Goal: Information Seeking & Learning: Learn about a topic

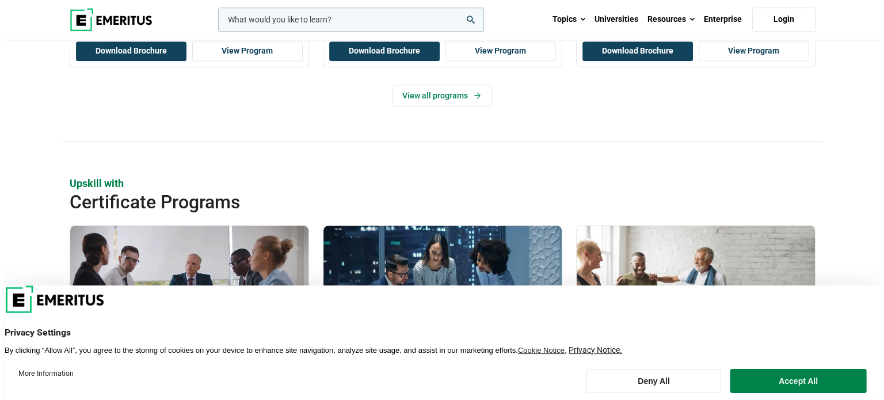
scroll to position [1400, 0]
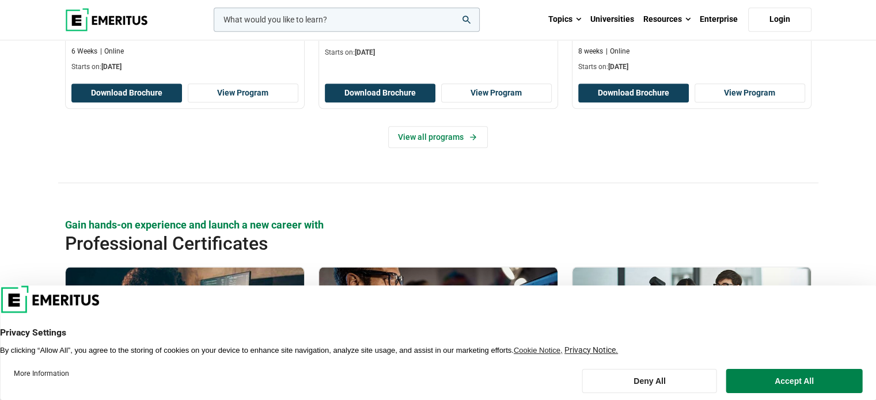
click at [334, 19] on input "woocommerce-product-search-field-0" at bounding box center [347, 19] width 266 height 24
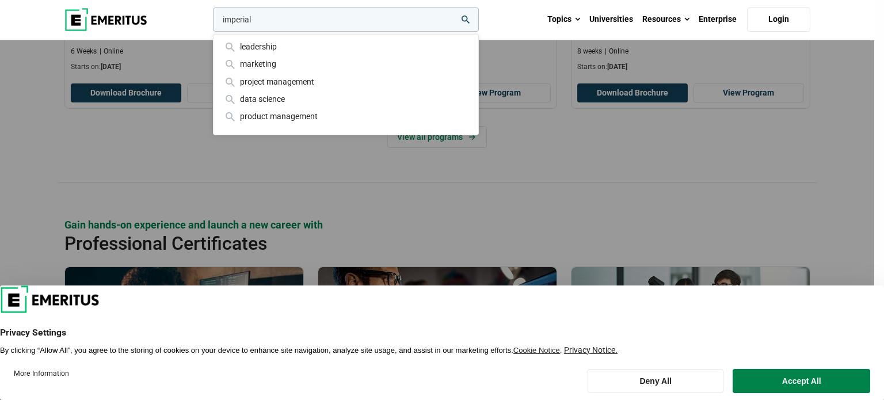
type input "imperial"
click at [211, 22] on button "search" at bounding box center [211, 22] width 0 height 0
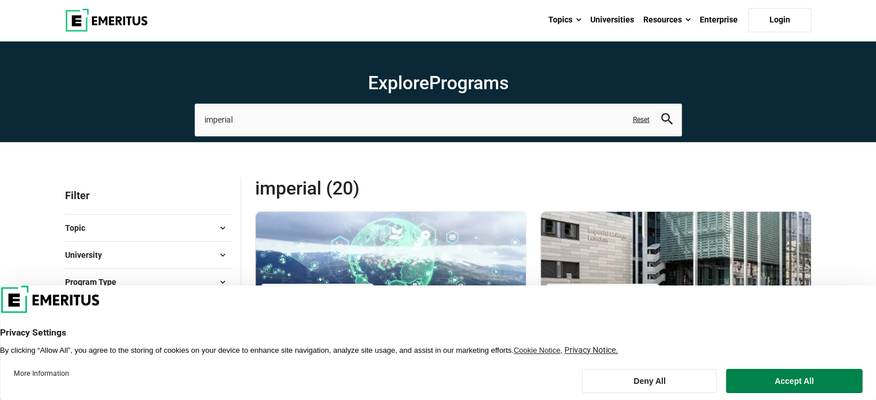
scroll to position [350, 0]
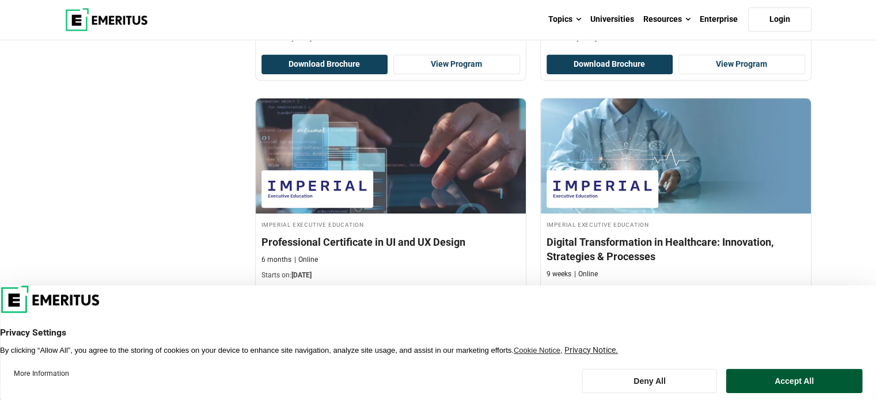
click at [774, 385] on button "Accept All" at bounding box center [794, 381] width 136 height 24
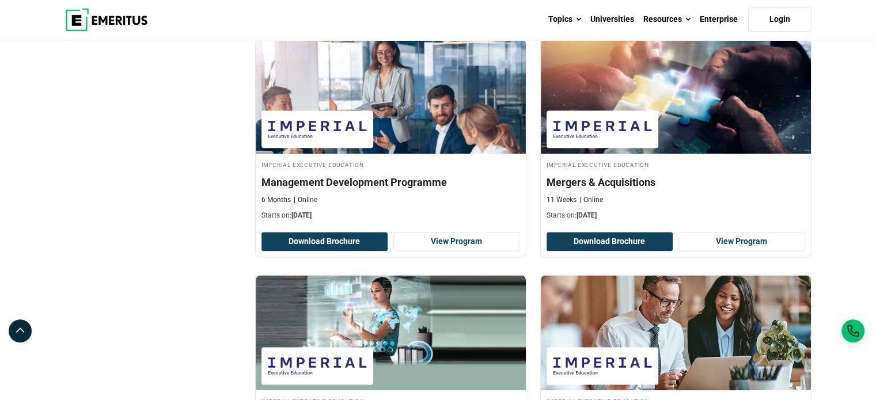
scroll to position [1750, 0]
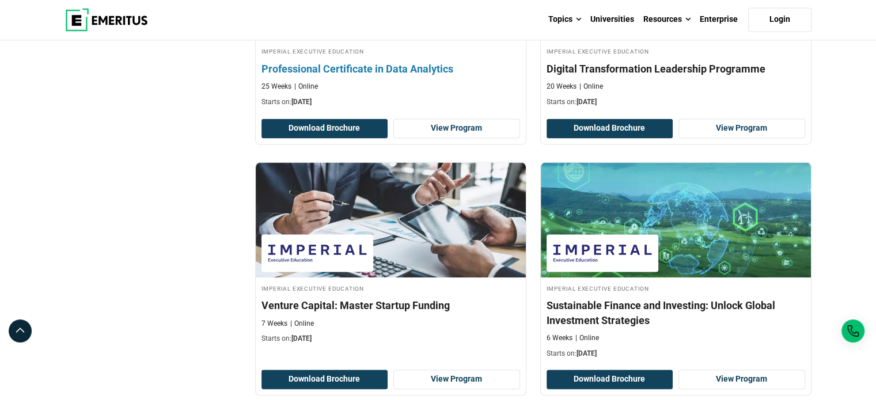
click at [314, 70] on h4 "Professional Certificate in Data Analytics" at bounding box center [390, 69] width 258 height 14
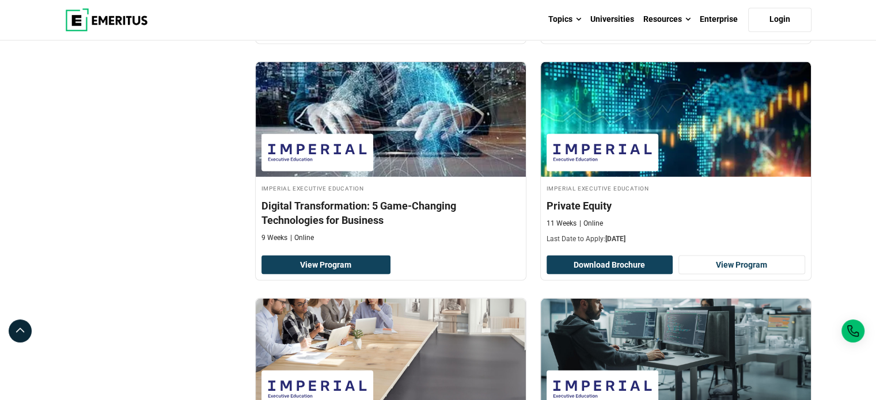
scroll to position [2452, 0]
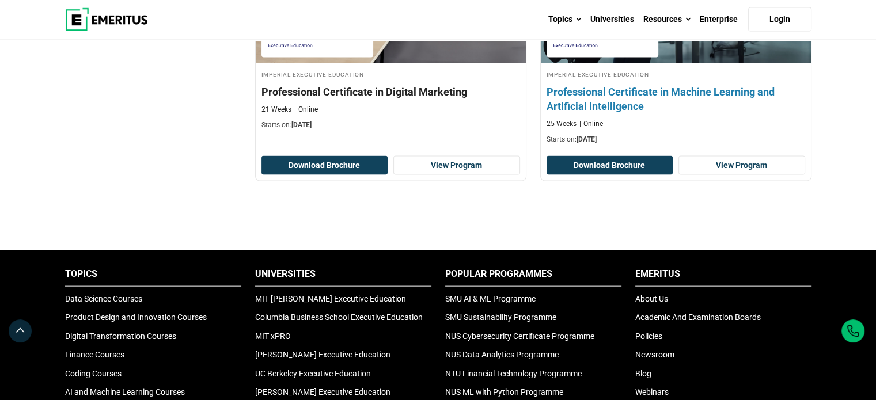
click at [648, 86] on h4 "Professional Certificate in Machine Learning and Artificial Intelligence" at bounding box center [675, 99] width 258 height 29
